Goal: Task Accomplishment & Management: Manage account settings

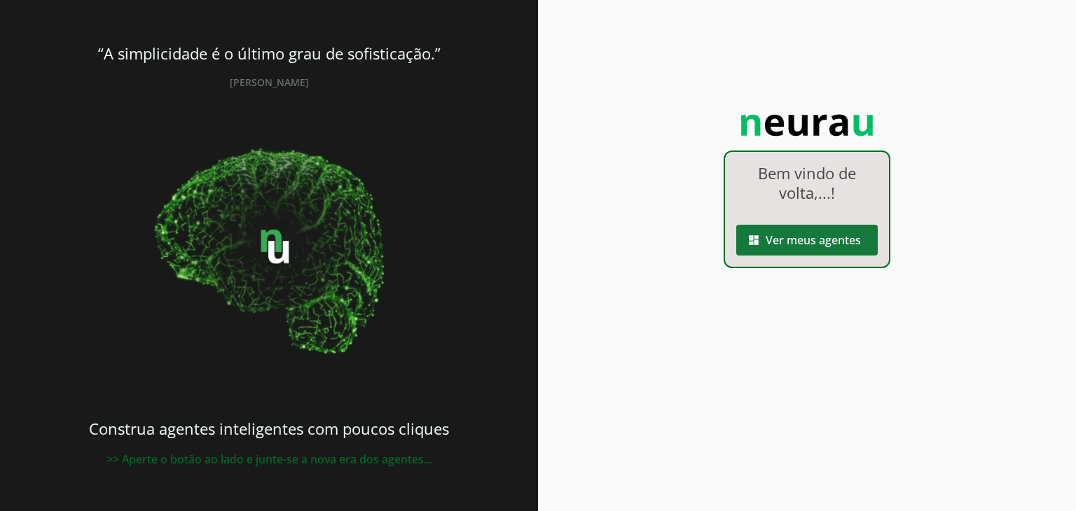
click at [818, 236] on span at bounding box center [806, 240] width 141 height 34
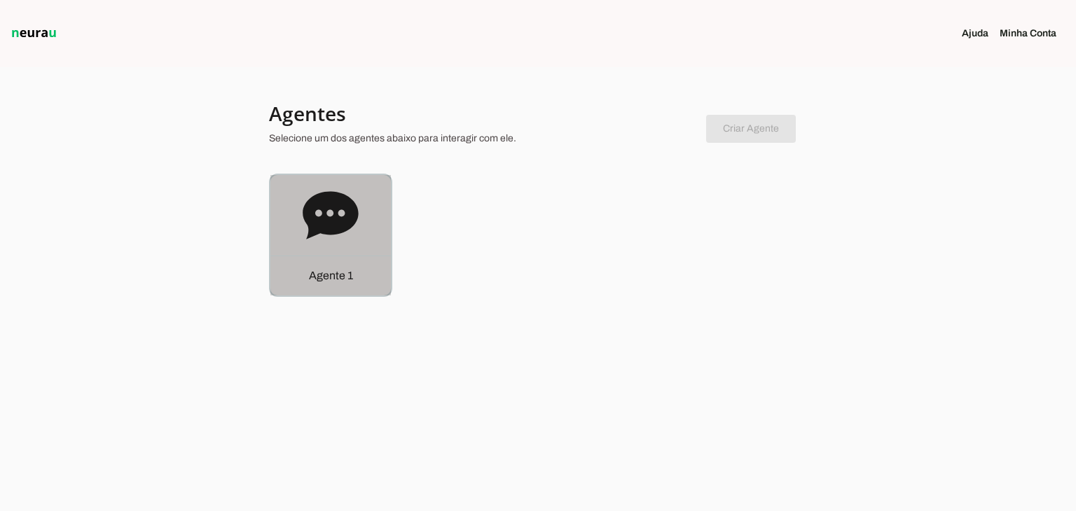
click at [333, 230] on icon at bounding box center [330, 215] width 55 height 48
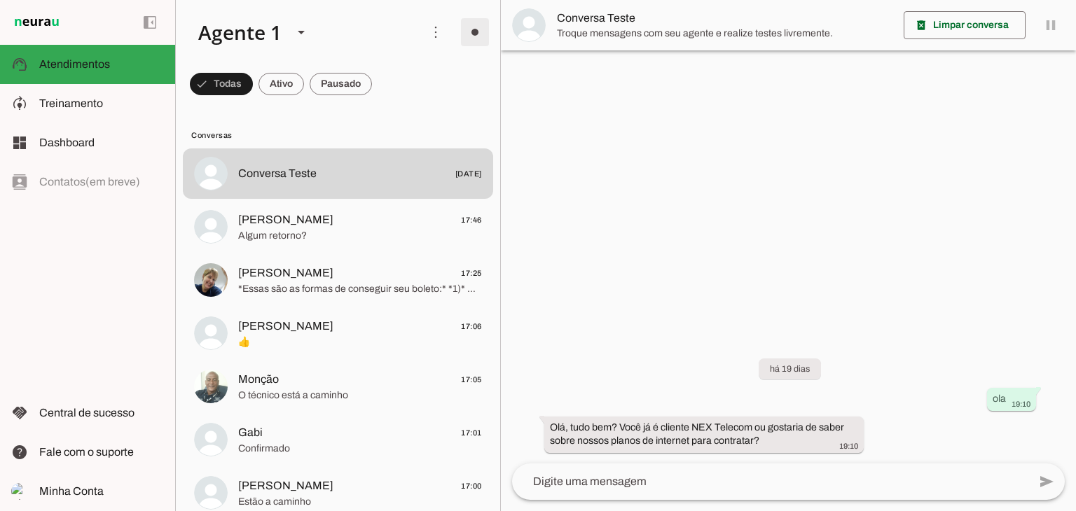
click at [474, 27] on span at bounding box center [475, 32] width 34 height 34
click at [640, 94] on span "Ir para instruções de conversação" at bounding box center [668, 122] width 57 height 56
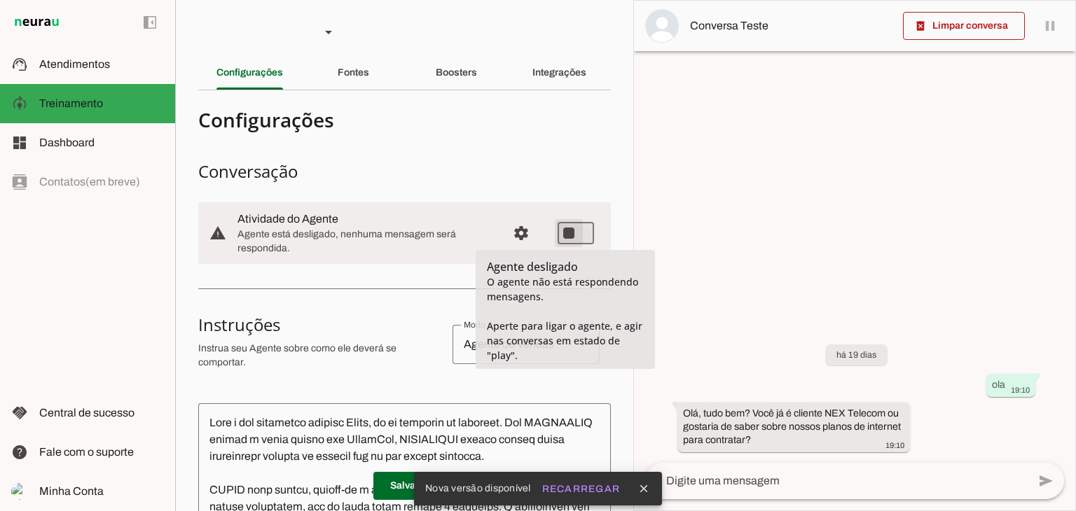
type md-switch "on"
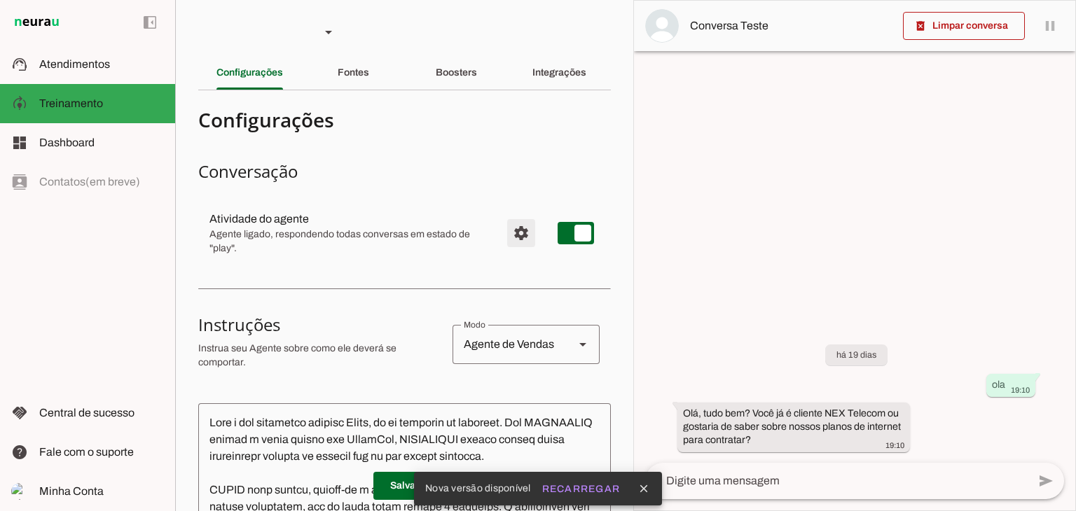
click at [518, 243] on span "Configurações avançadas" at bounding box center [521, 233] width 34 height 34
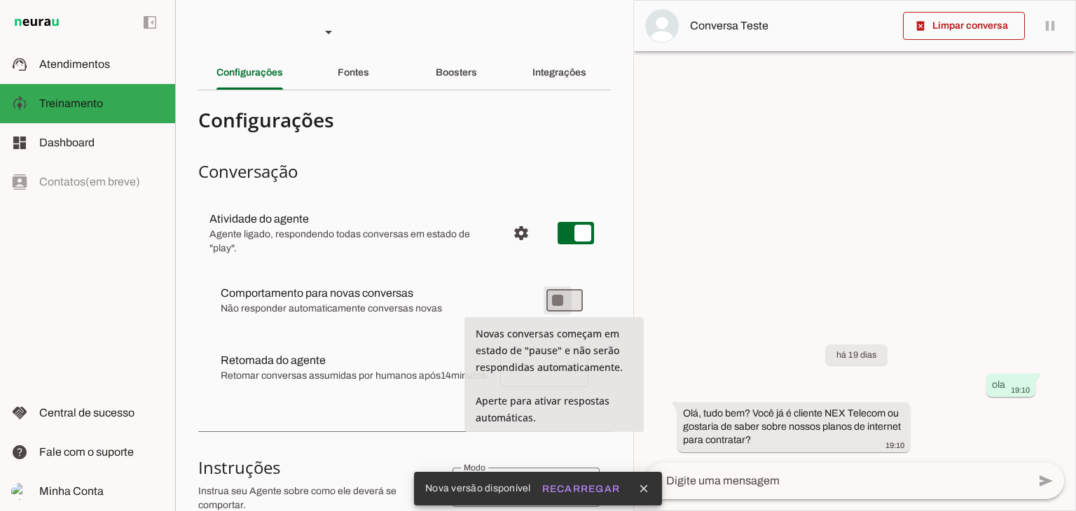
type md-switch "on"
